Goal: Share content: Share content

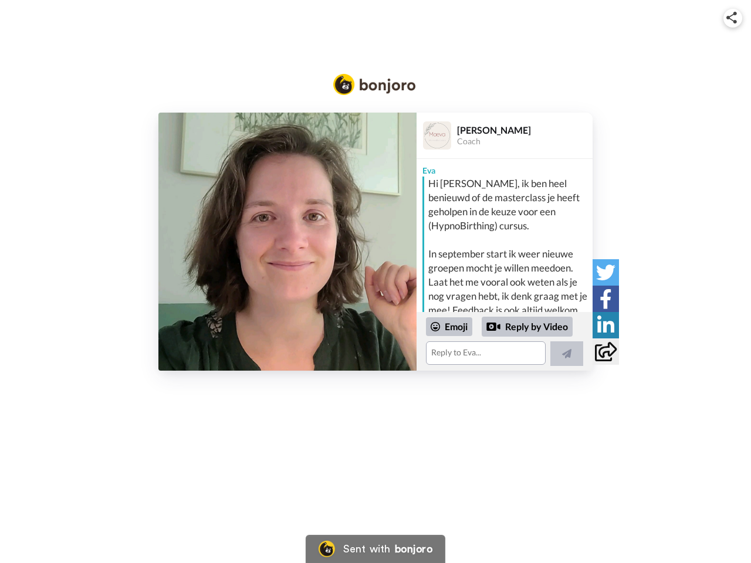
click at [733, 18] on img at bounding box center [731, 18] width 11 height 12
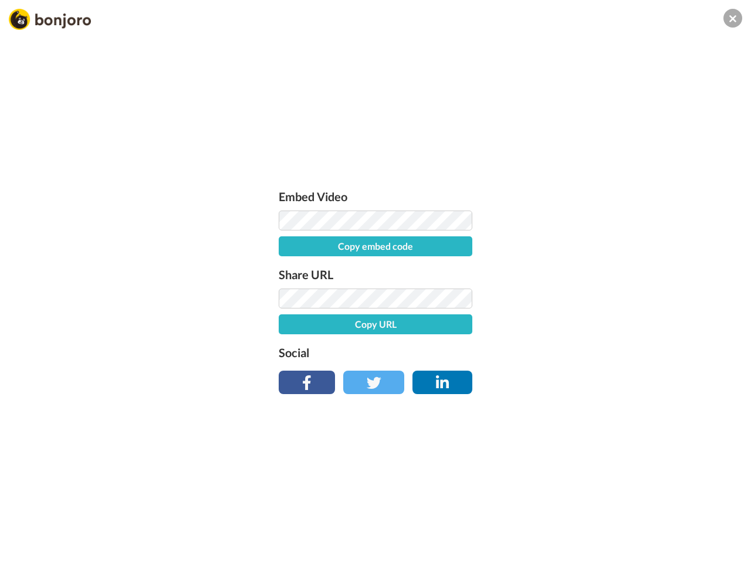
click at [287, 242] on button "Copy embed code" at bounding box center [376, 246] width 194 height 20
click at [505, 341] on div "Embed Video Embed code copied! Share URL Copy URL Social" at bounding box center [375, 344] width 751 height 563
click at [449, 327] on button "Copy URL" at bounding box center [376, 324] width 194 height 20
click at [527, 327] on div "Embed Video Embed code copied! Share URL Copy URL Social" at bounding box center [375, 344] width 751 height 563
click at [567, 354] on div "Embed Video Embed code copied! Share URL URL copied! Social" at bounding box center [375, 344] width 751 height 563
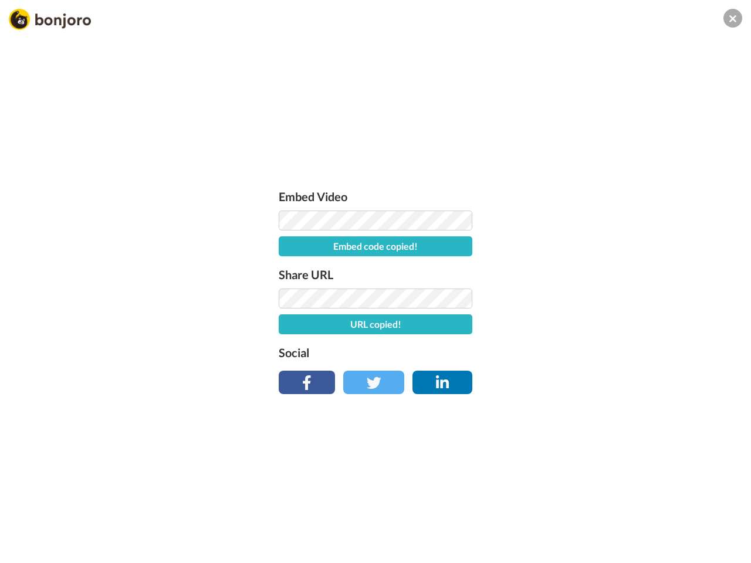
click at [605, 272] on div "Embed Video Embed code copied! Share URL URL copied! Social" at bounding box center [375, 344] width 751 height 563
click at [605, 299] on div "Embed Video Embed code copied! Share URL URL copied! Social" at bounding box center [375, 344] width 751 height 563
click at [605, 325] on div "Embed Video Embed code copied! Share URL URL copied! Social" at bounding box center [375, 344] width 751 height 563
click at [605, 351] on div "Embed Video Embed code copied! Share URL URL copied! Social" at bounding box center [375, 344] width 751 height 563
